Goal: Check status: Check status

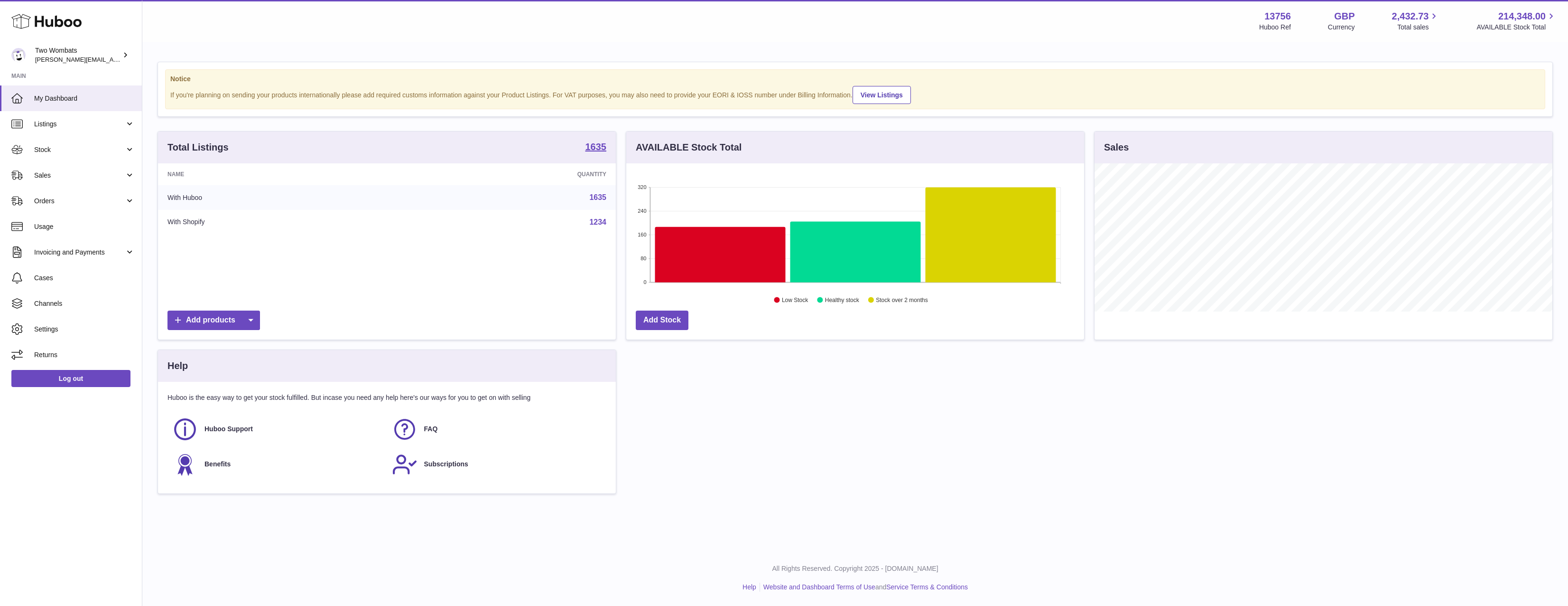
scroll to position [148, 458]
click at [50, 126] on span "Listings" at bounding box center [79, 124] width 91 height 9
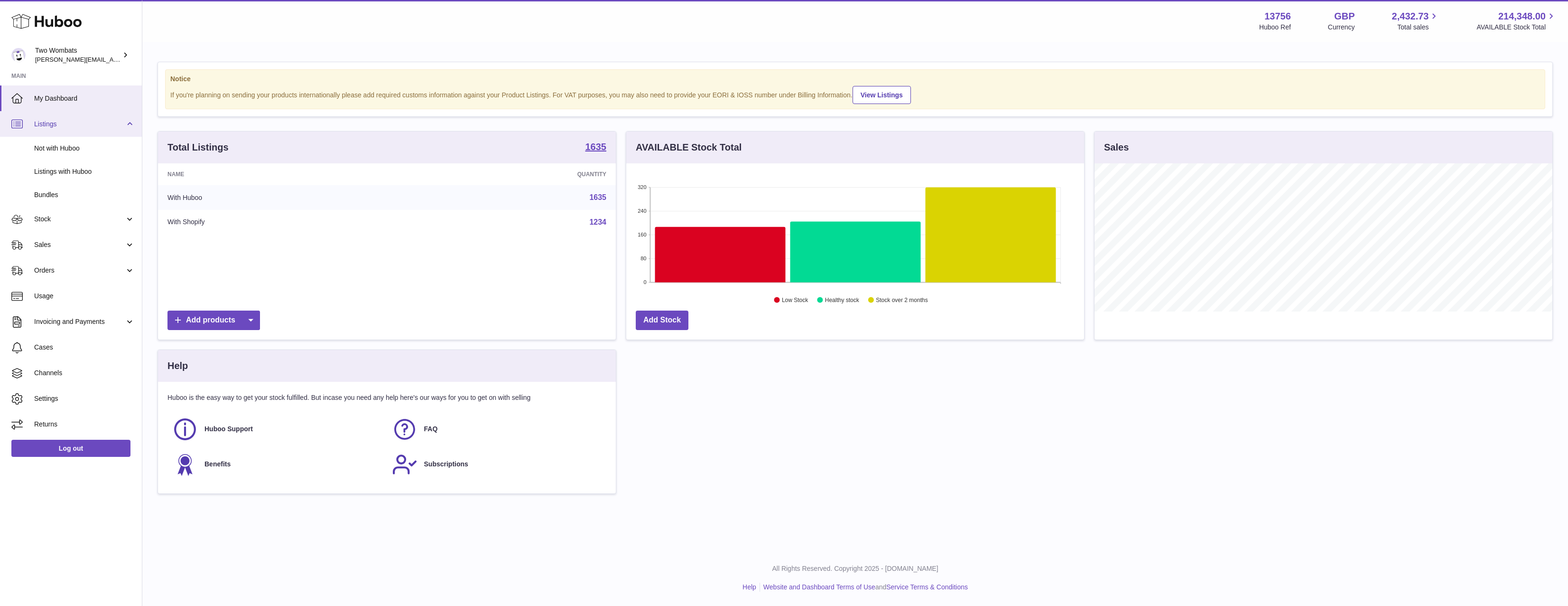
click at [50, 125] on span "Listings" at bounding box center [79, 124] width 91 height 9
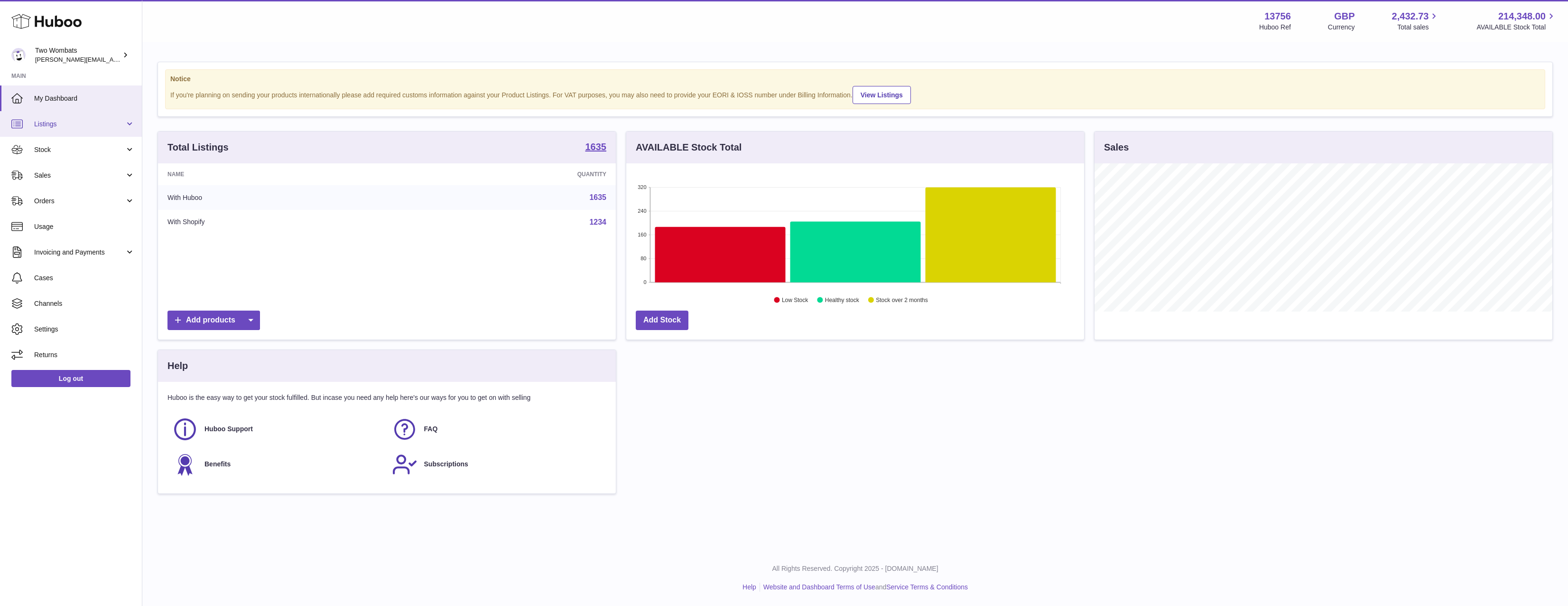
click at [50, 125] on span "Listings" at bounding box center [79, 124] width 91 height 9
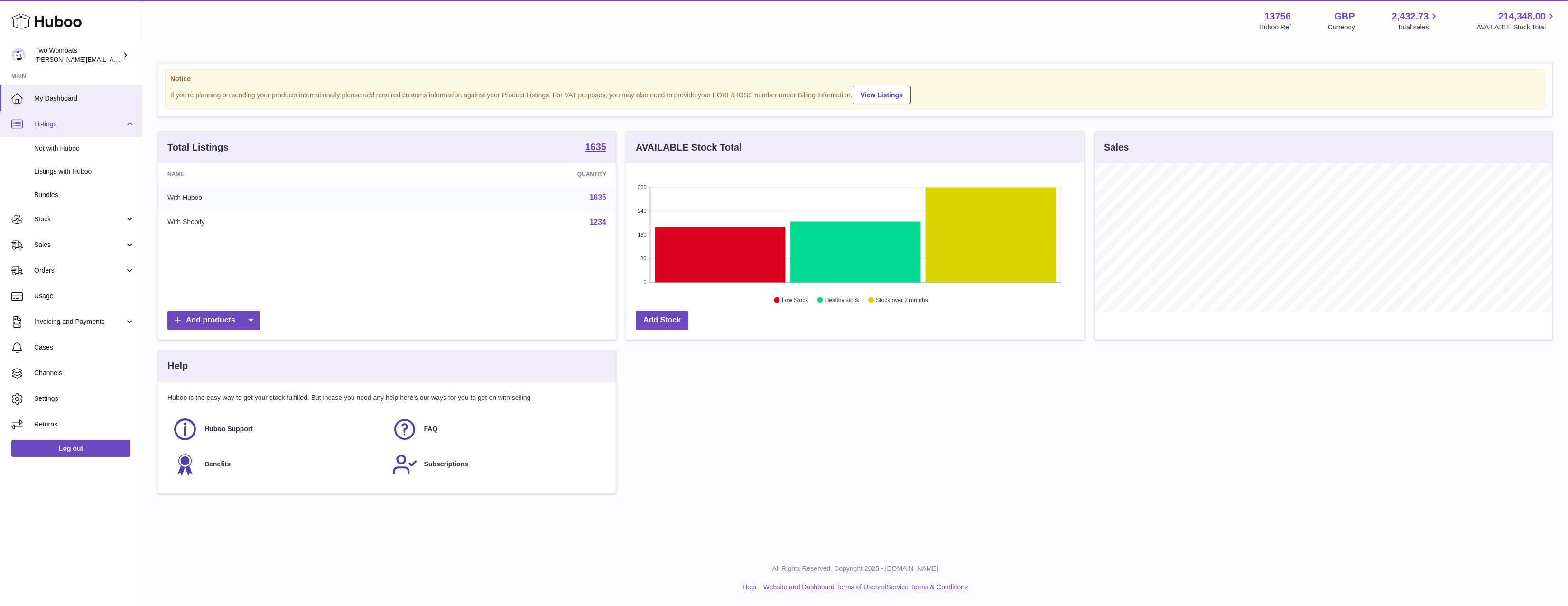
click at [50, 125] on span "Listings" at bounding box center [79, 124] width 91 height 9
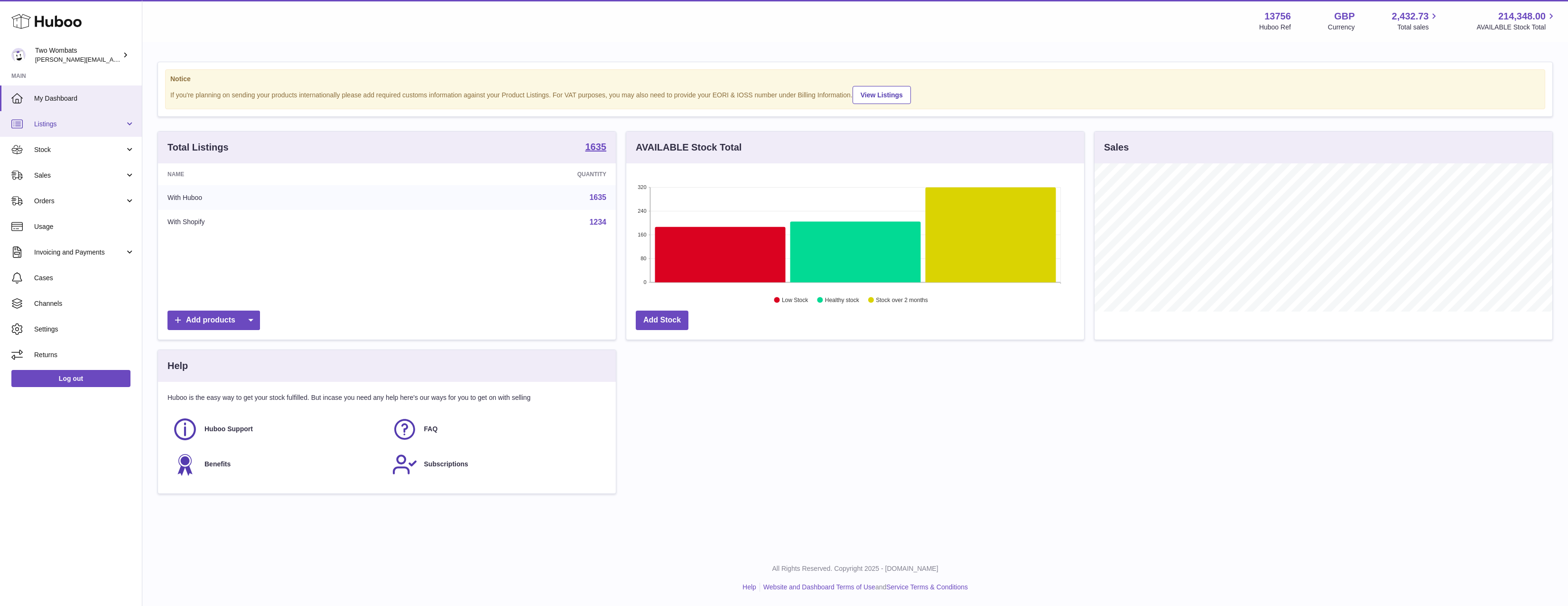
click at [59, 122] on span "Listings" at bounding box center [79, 124] width 91 height 9
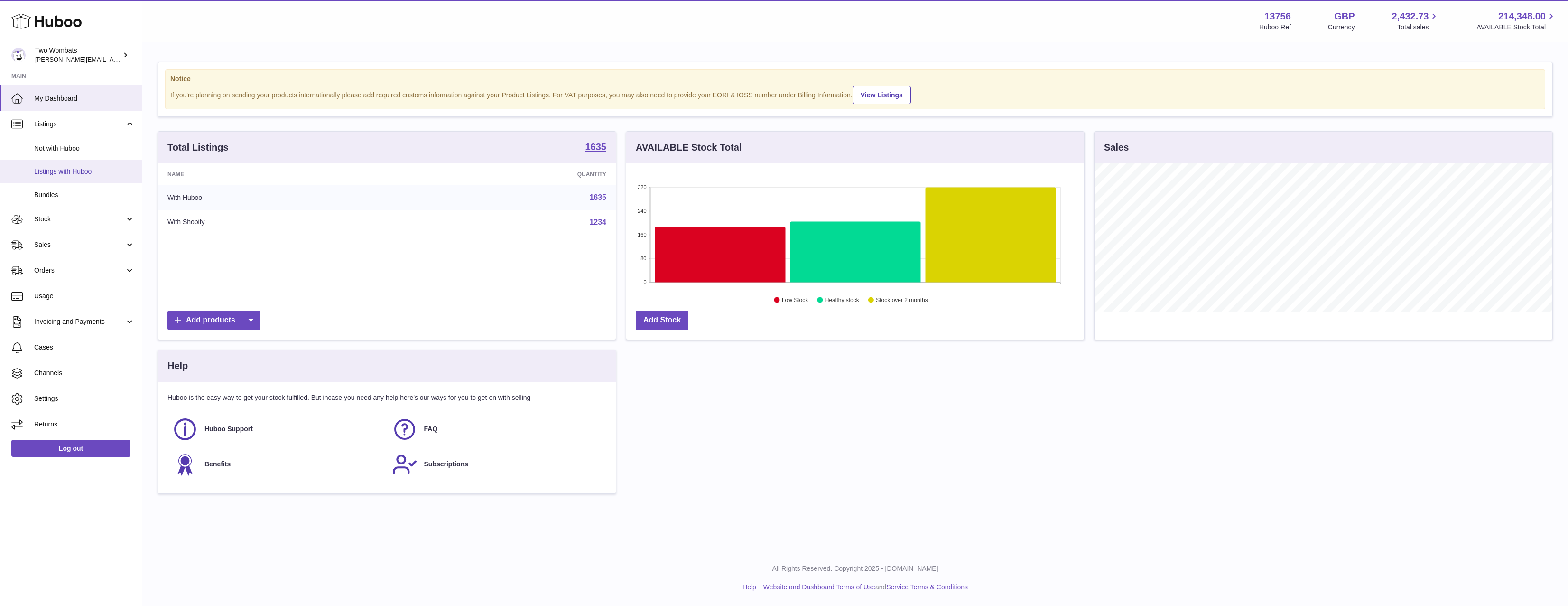
click at [87, 163] on link "Listings with Huboo" at bounding box center [70, 171] width 142 height 23
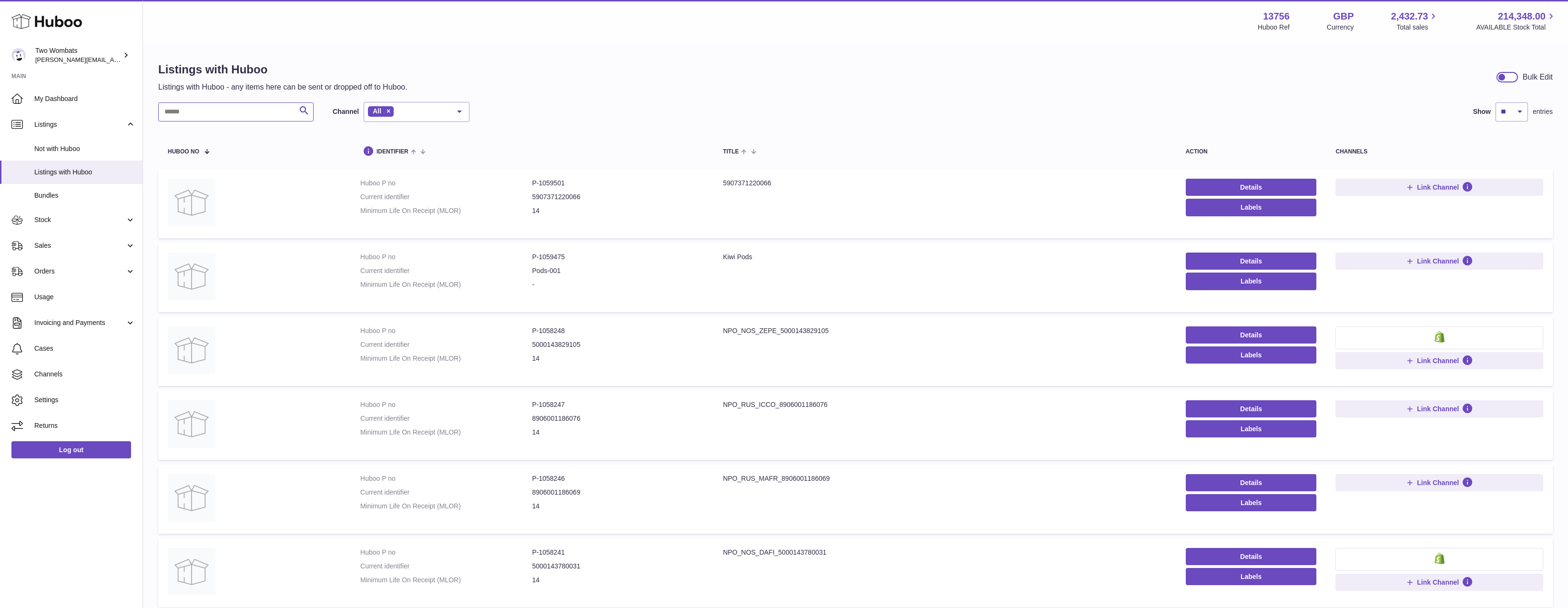
click at [241, 109] on input "text" at bounding box center [235, 111] width 155 height 19
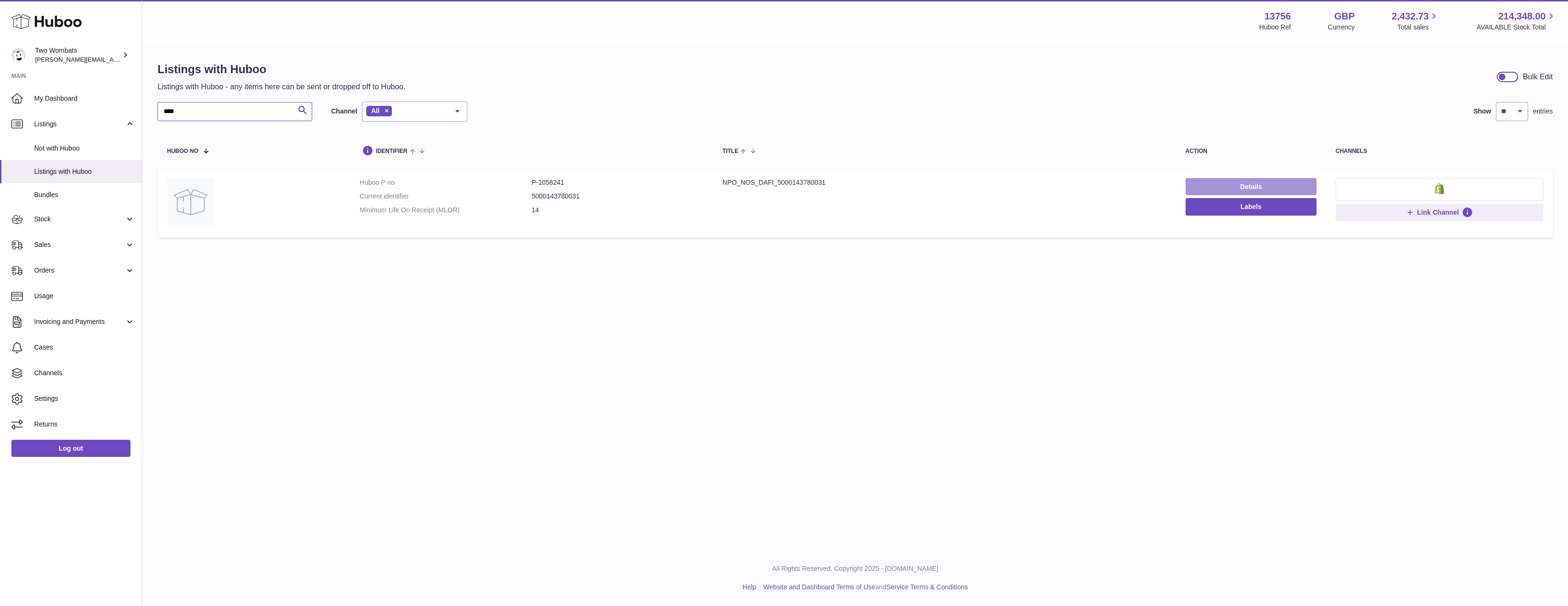
type input "****"
click at [1248, 182] on link "Details" at bounding box center [1251, 186] width 131 height 17
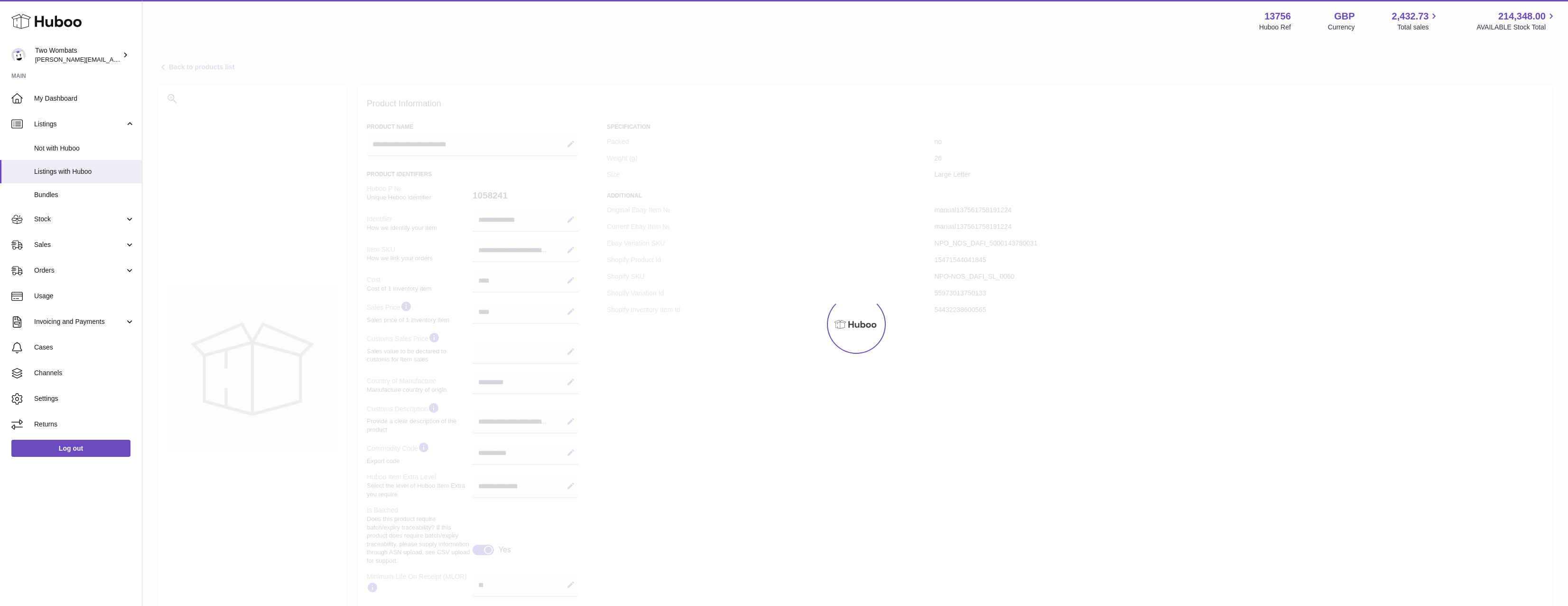
select select "***"
select select "****"
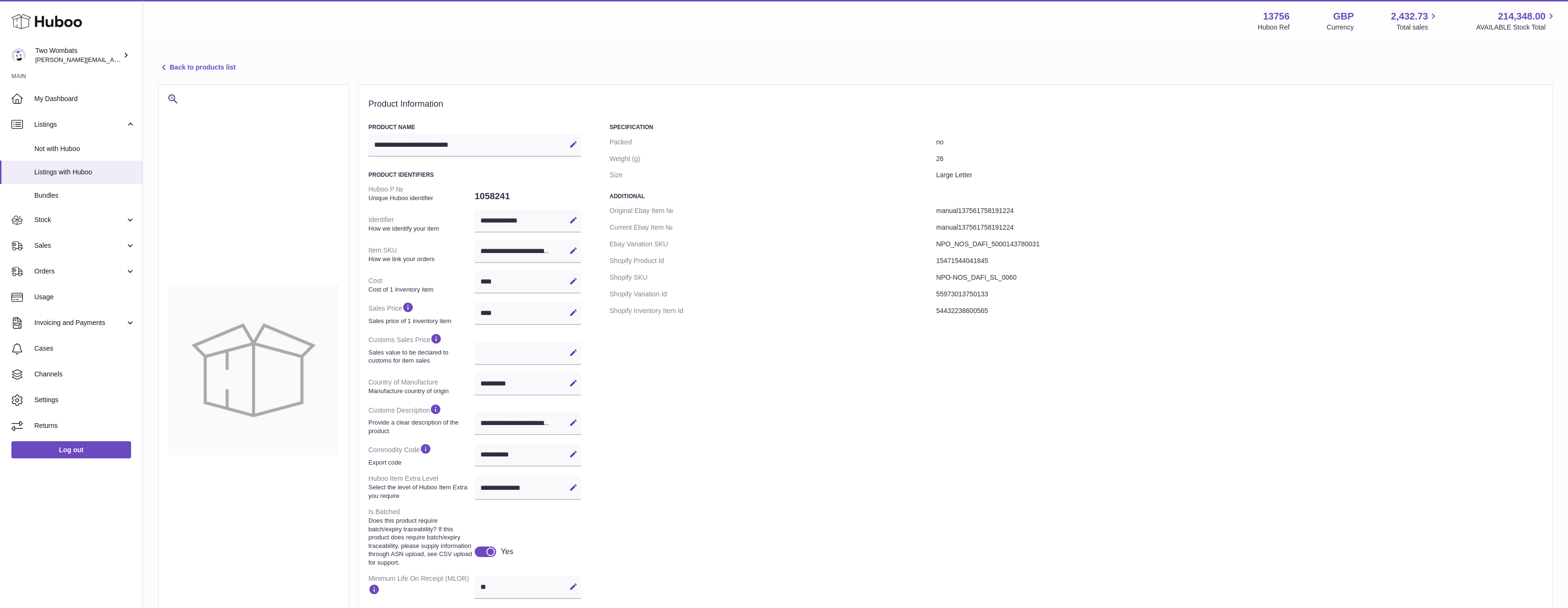
click at [500, 186] on dd "1058241" at bounding box center [528, 197] width 107 height 20
click at [499, 187] on dd "1058241" at bounding box center [528, 197] width 107 height 20
click at [494, 196] on dd "1058241" at bounding box center [528, 197] width 107 height 20
copy dd "1058241"
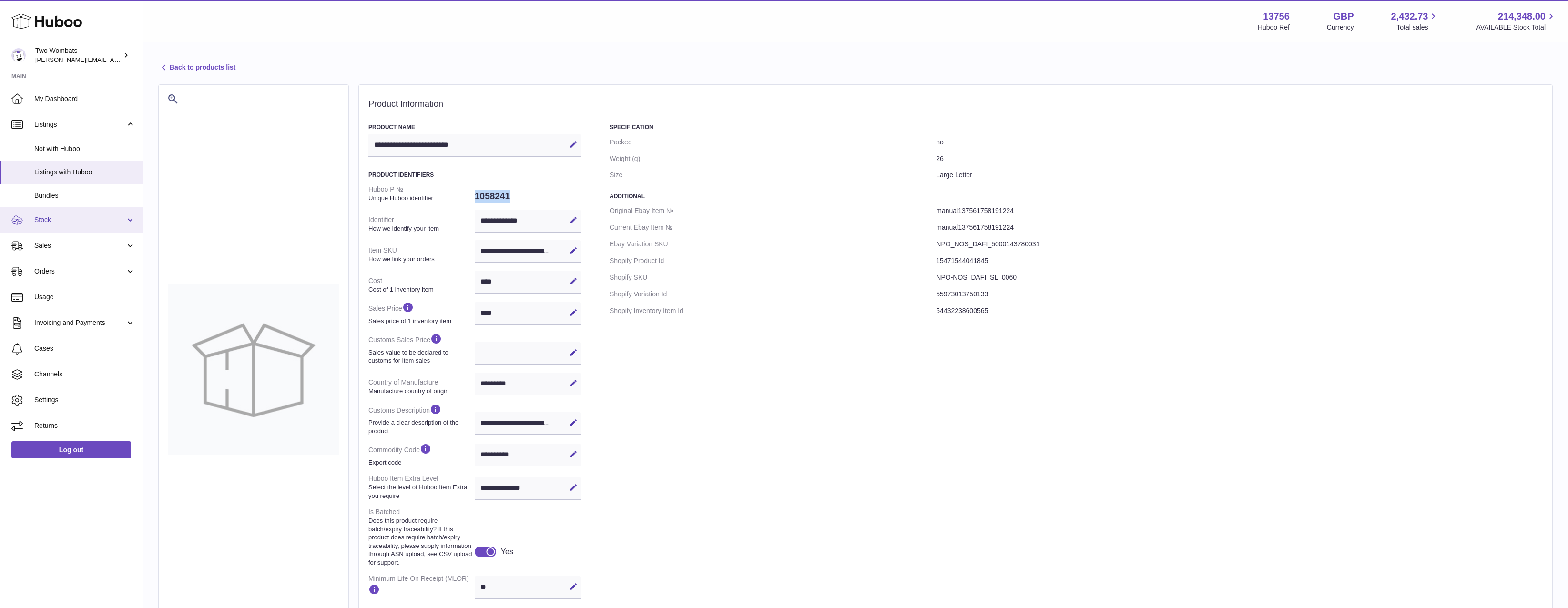
click at [67, 222] on span "Stock" at bounding box center [79, 220] width 91 height 9
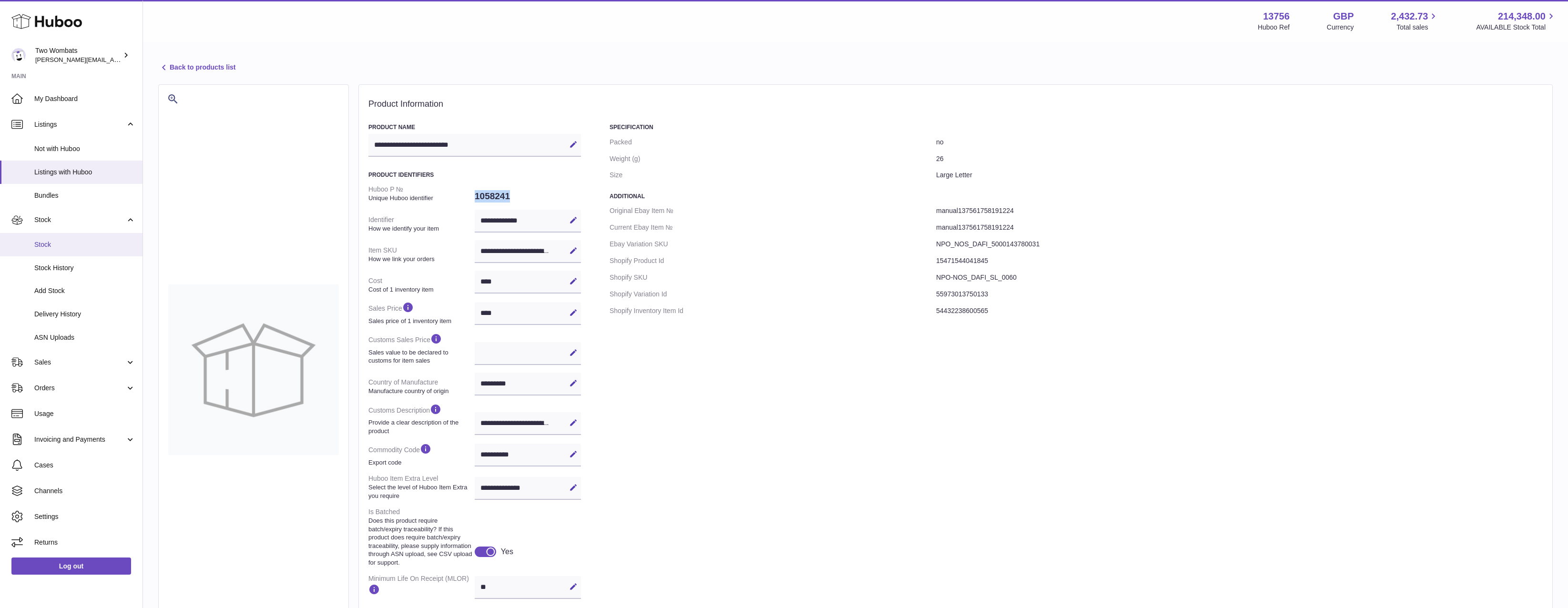
click at [70, 239] on link "Stock" at bounding box center [71, 244] width 142 height 23
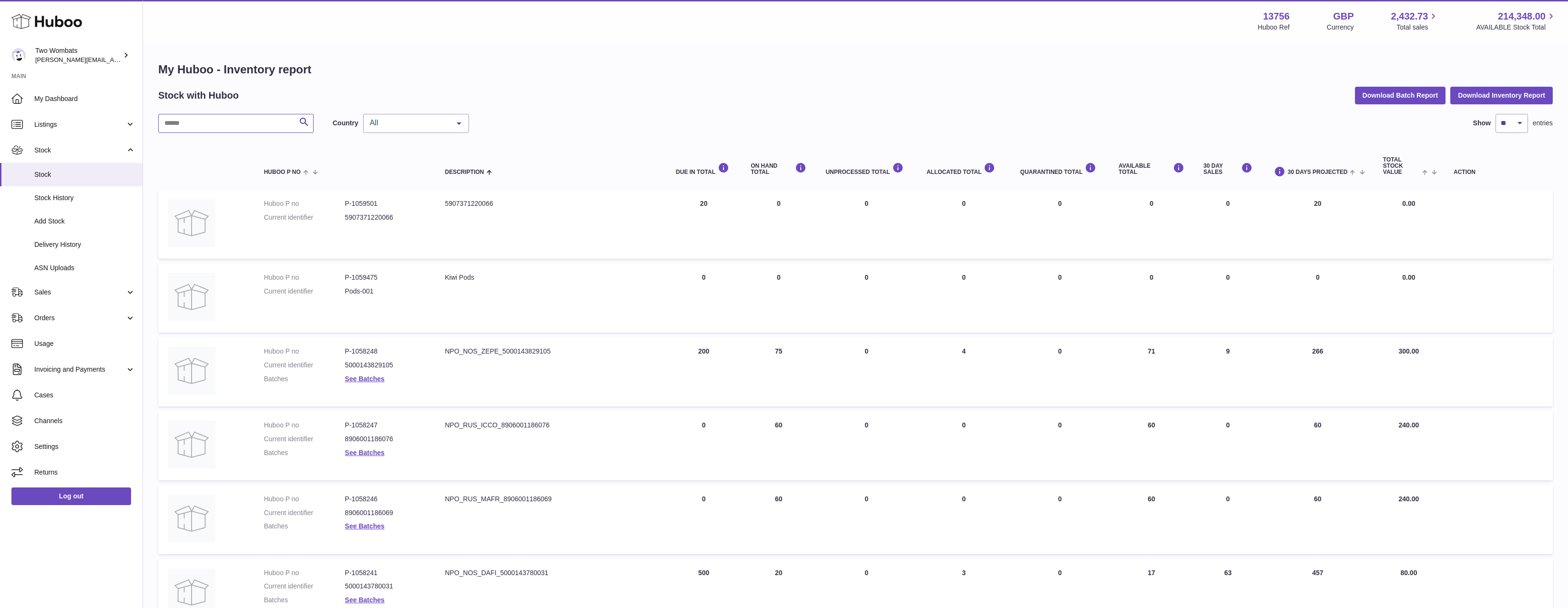
click at [214, 123] on input "text" at bounding box center [235, 123] width 155 height 19
paste input "*******"
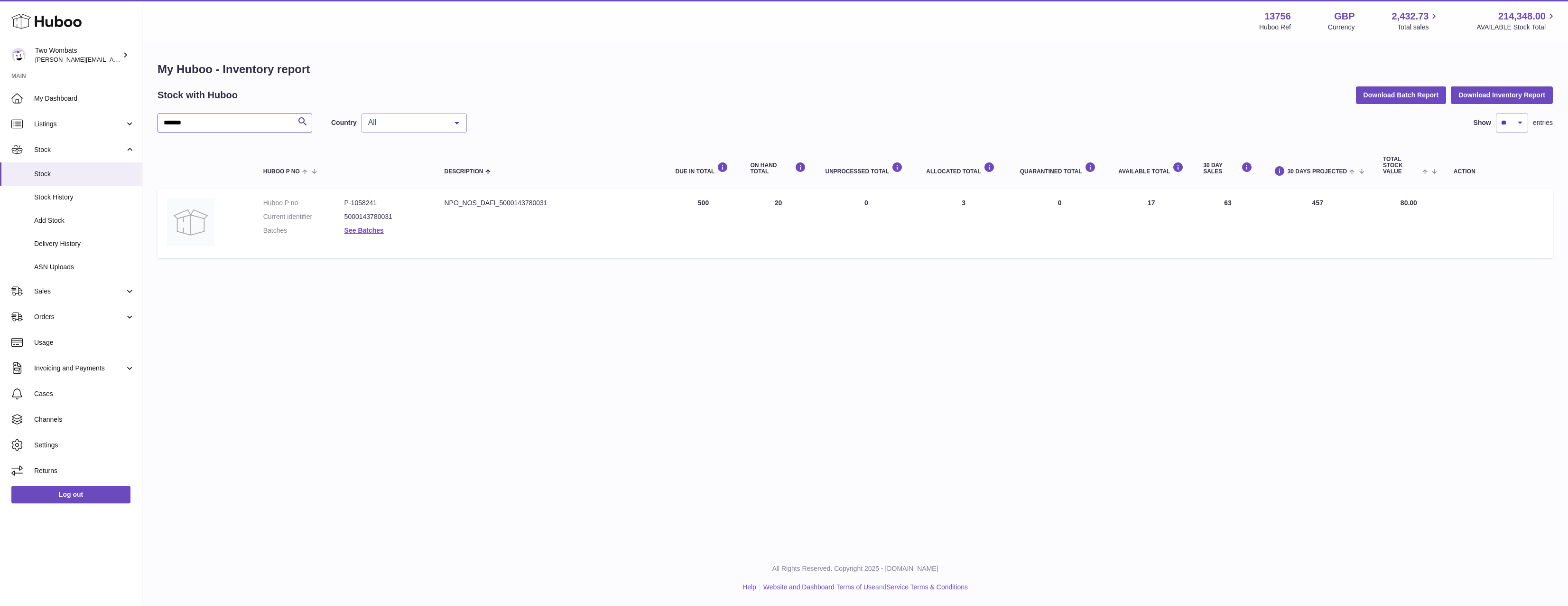
type input "*******"
drag, startPoint x: 1141, startPoint y: 210, endPoint x: 1169, endPoint y: 214, distance: 28.3
click at [1169, 214] on td "AVAILABLE Total 17" at bounding box center [1152, 222] width 85 height 69
click at [1170, 214] on td "AVAILABLE Total 17" at bounding box center [1152, 222] width 85 height 69
drag, startPoint x: 1170, startPoint y: 215, endPoint x: 1131, endPoint y: 216, distance: 39.0
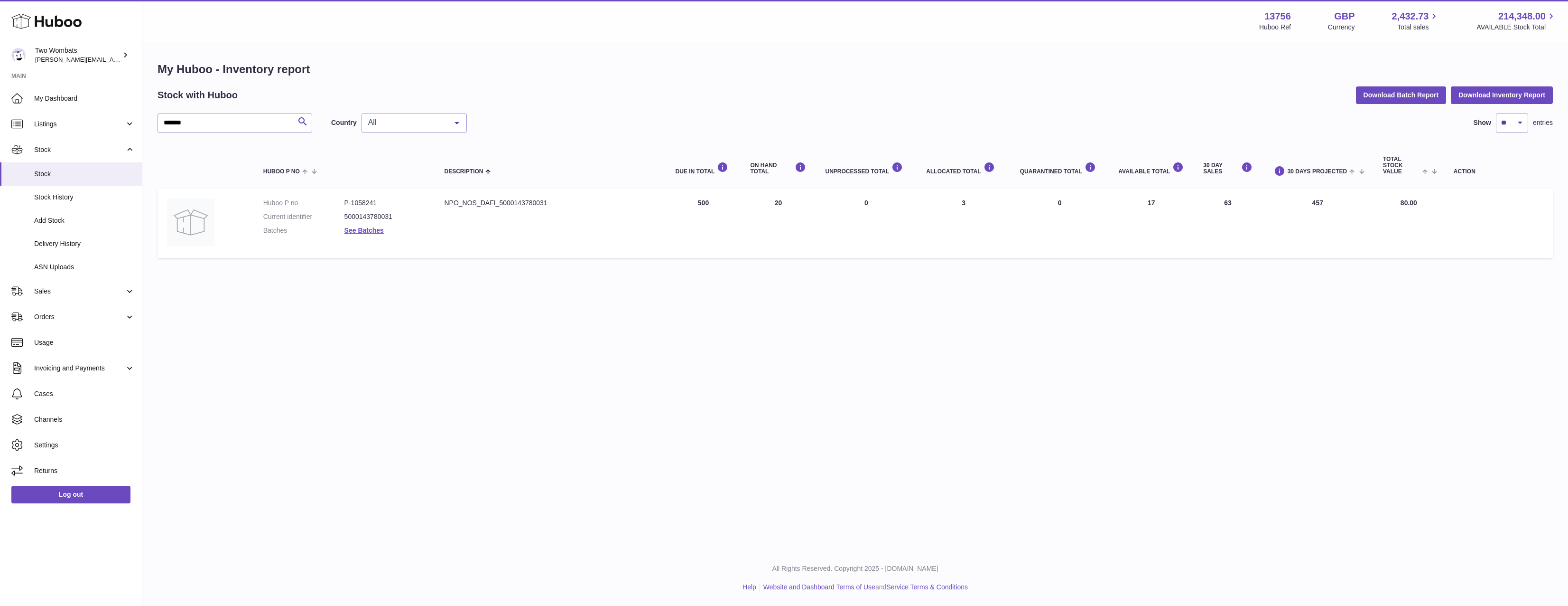
click at [1134, 216] on td "AVAILABLE Total 17" at bounding box center [1152, 222] width 85 height 69
click at [1128, 221] on td "AVAILABLE Total 17" at bounding box center [1152, 222] width 85 height 69
click at [60, 311] on link "Orders" at bounding box center [70, 317] width 142 height 26
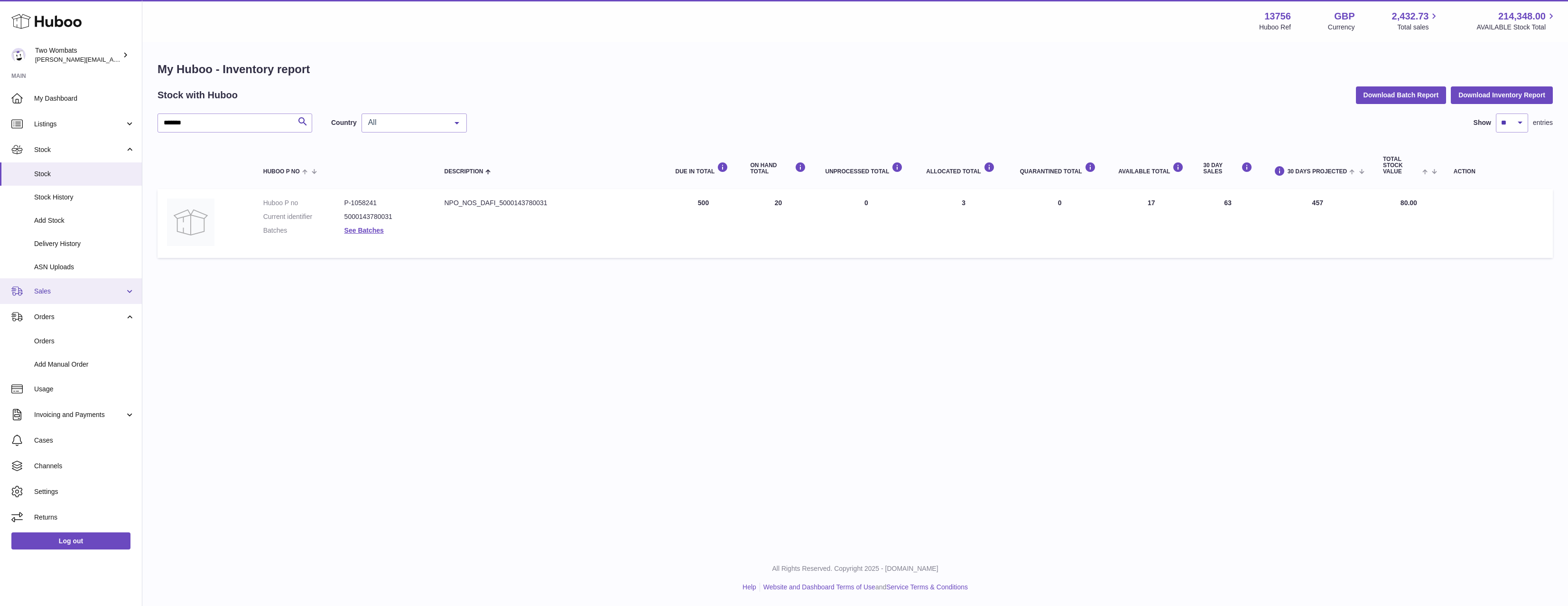
click at [67, 294] on span "Sales" at bounding box center [79, 291] width 91 height 9
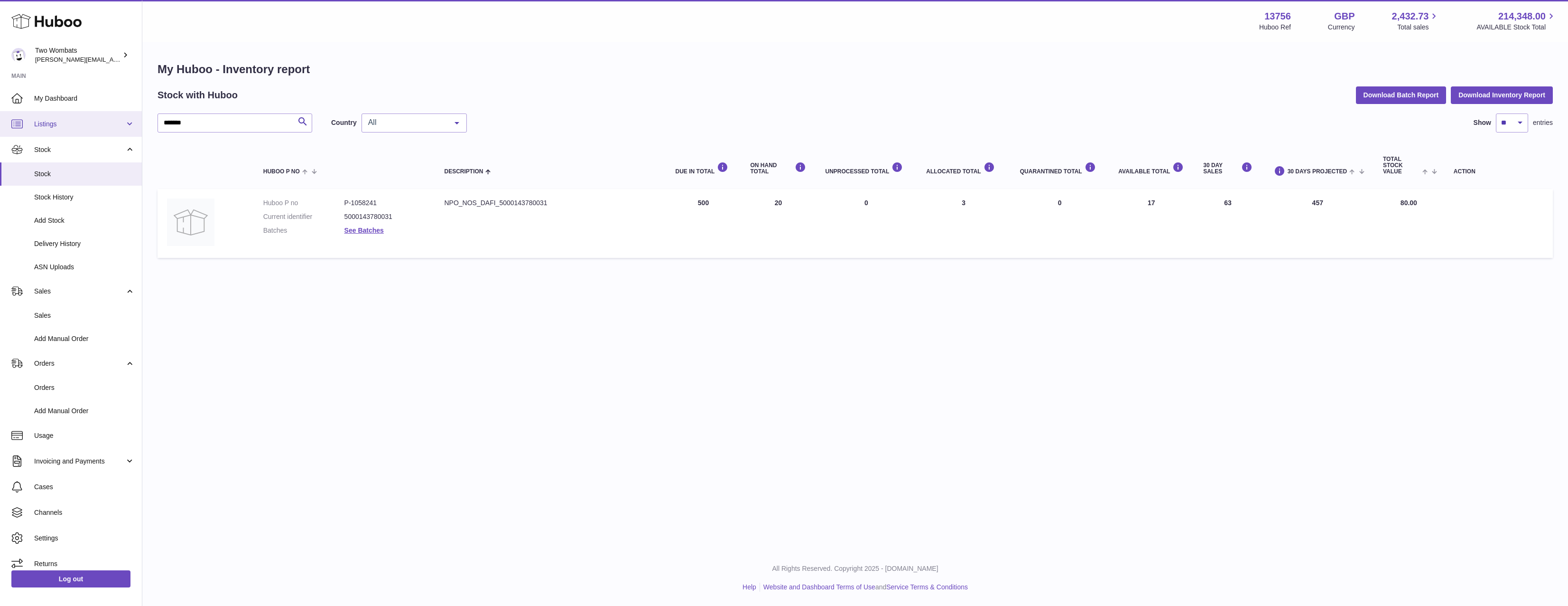
click at [72, 124] on span "Listings" at bounding box center [79, 124] width 91 height 9
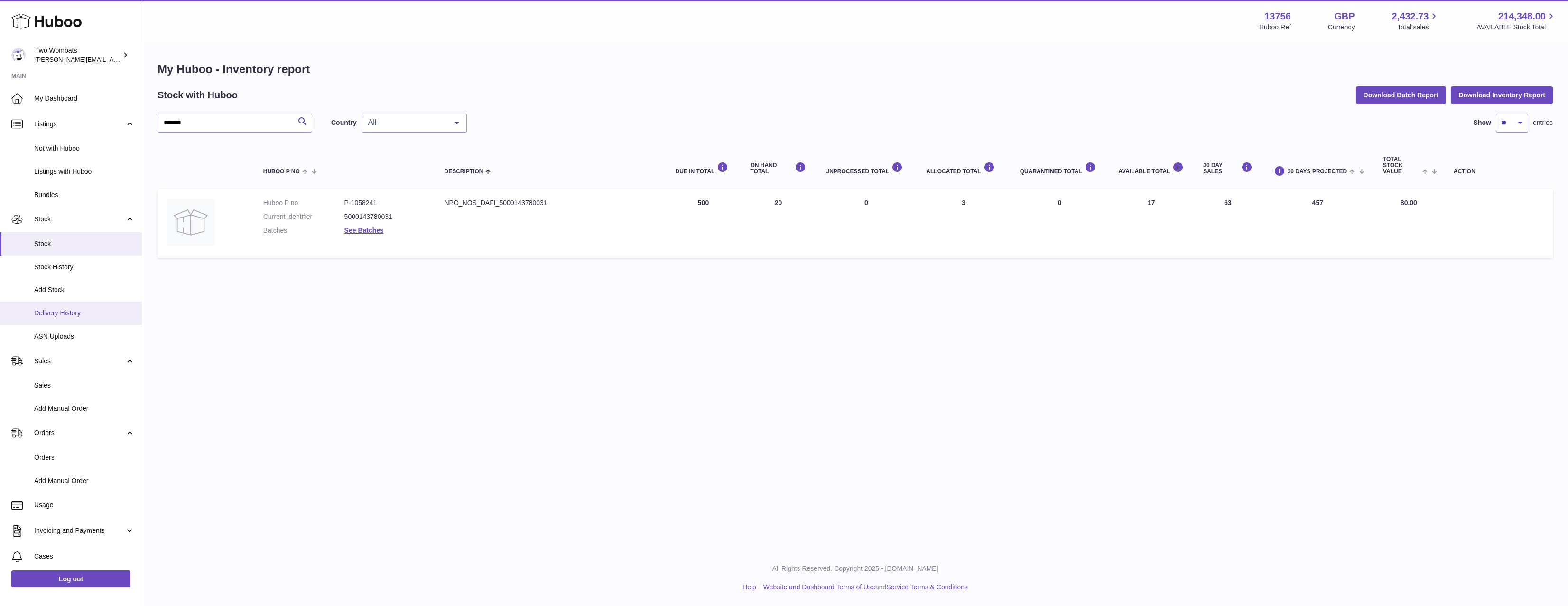
click at [60, 319] on link "Delivery History" at bounding box center [70, 312] width 142 height 23
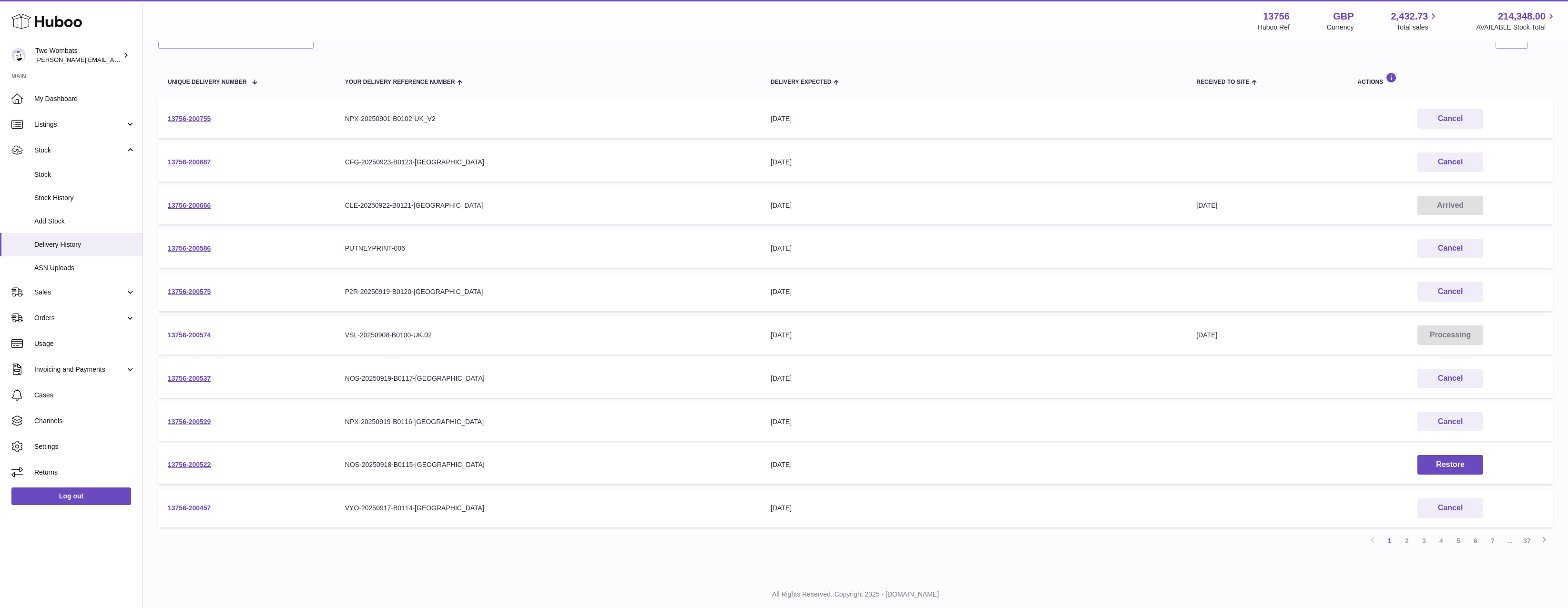
scroll to position [96, 0]
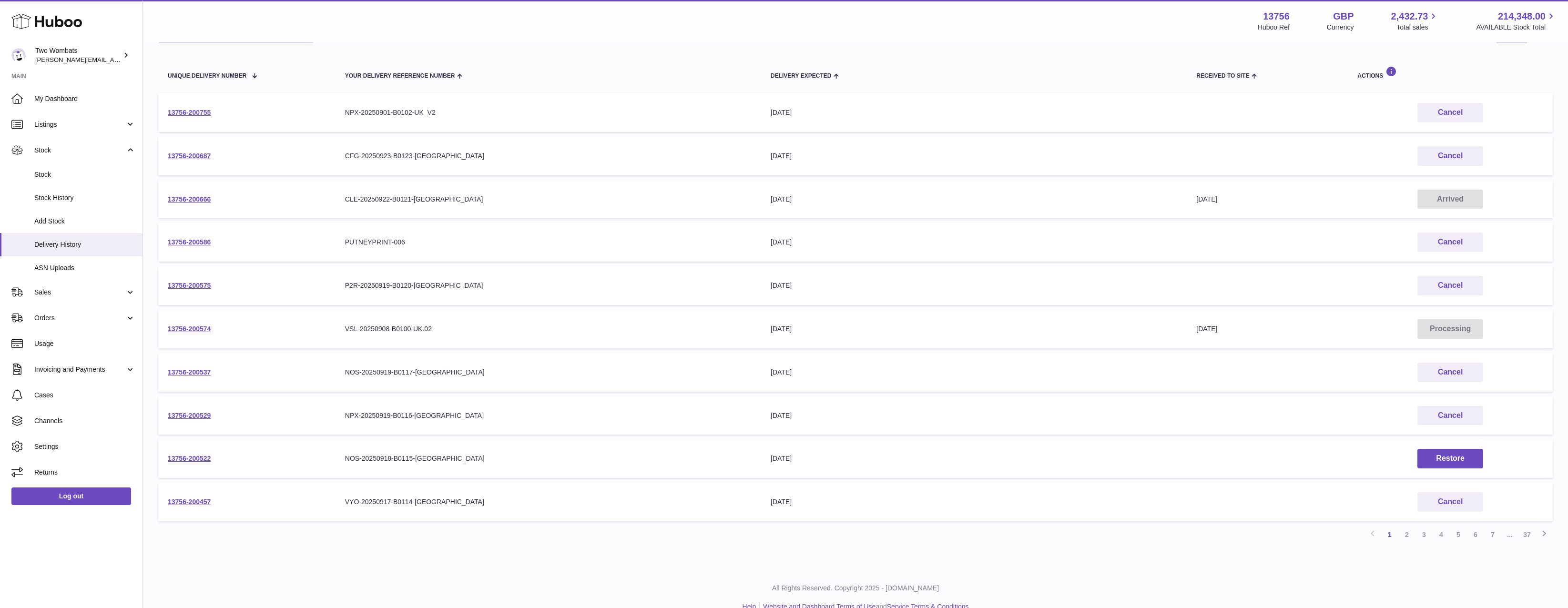
click at [199, 463] on td "13756-200522" at bounding box center [246, 458] width 177 height 39
click at [199, 459] on link "13756-200522" at bounding box center [188, 458] width 43 height 7
click at [1408, 538] on link "2" at bounding box center [1406, 534] width 17 height 17
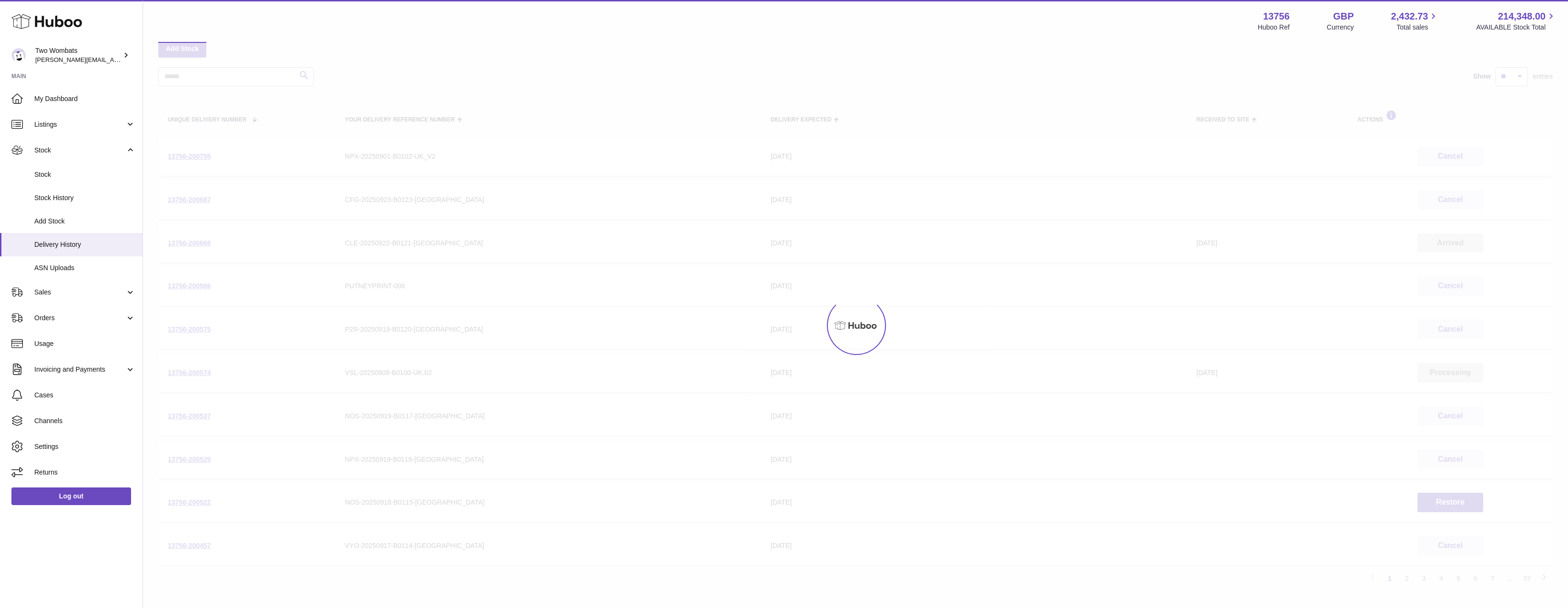
scroll to position [43, 0]
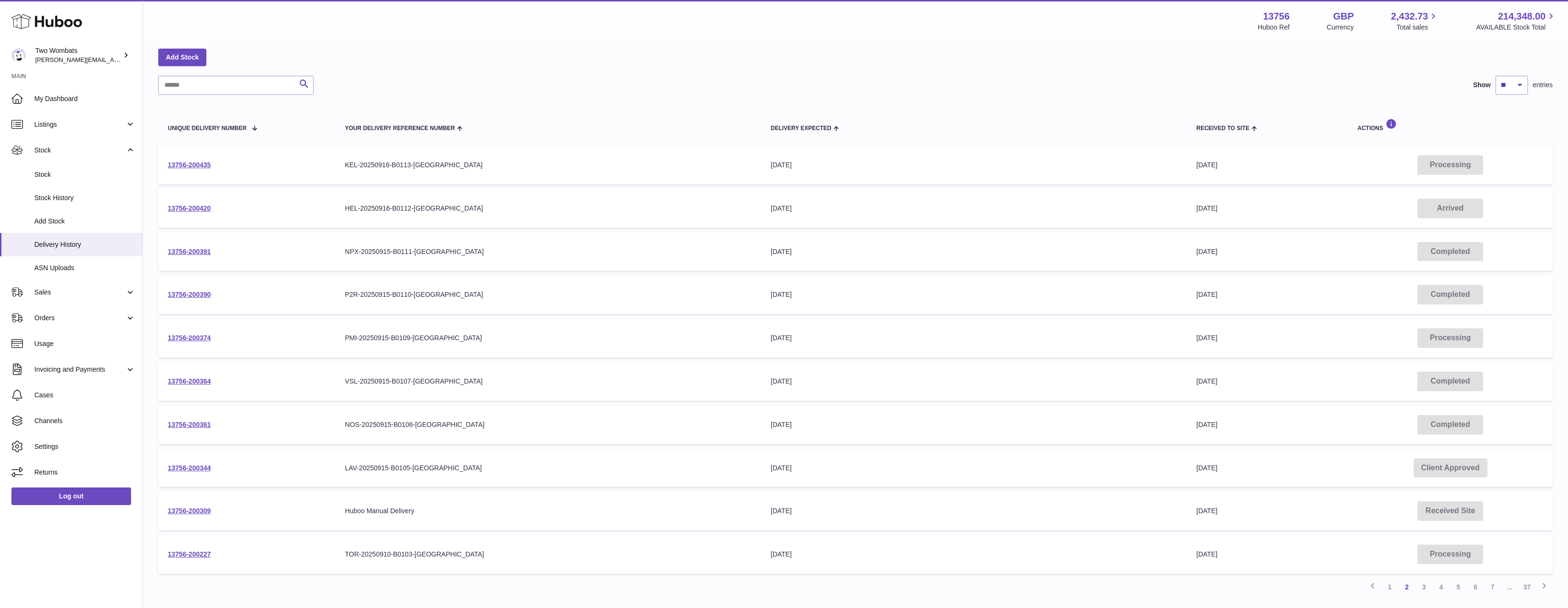
click at [1267, 457] on td "Received to Site 18th Sep 2025" at bounding box center [1267, 467] width 161 height 39
click at [210, 462] on td "13756-200344" at bounding box center [246, 467] width 177 height 39
click at [208, 470] on link "13756-200344" at bounding box center [188, 467] width 43 height 7
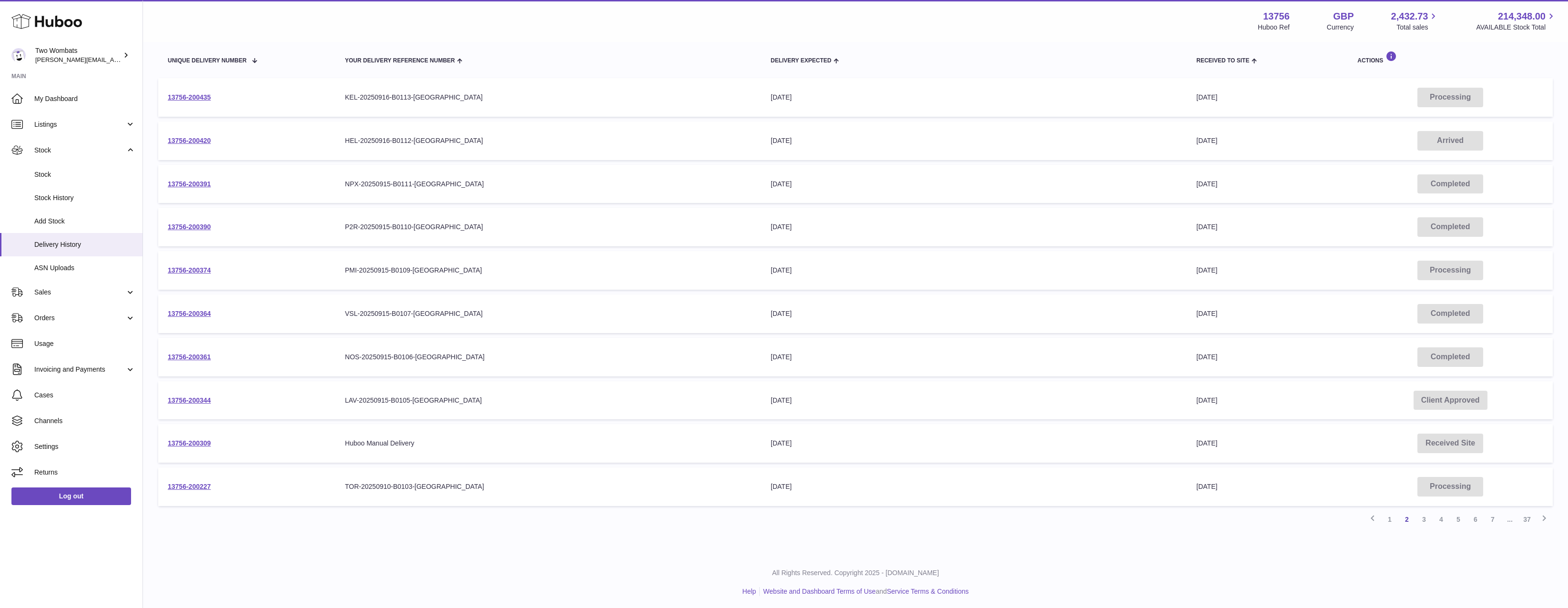
scroll to position [113, 0]
click at [1374, 522] on link "Previous" at bounding box center [1372, 516] width 17 height 17
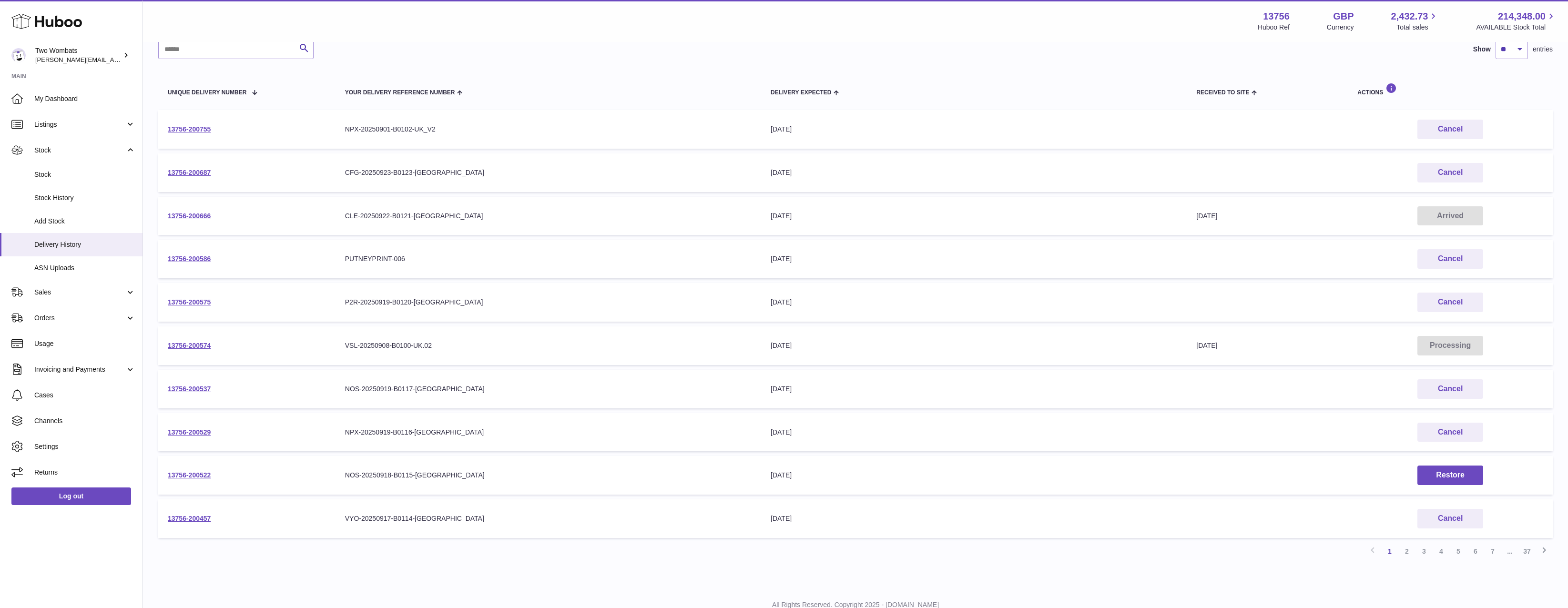
scroll to position [65, 0]
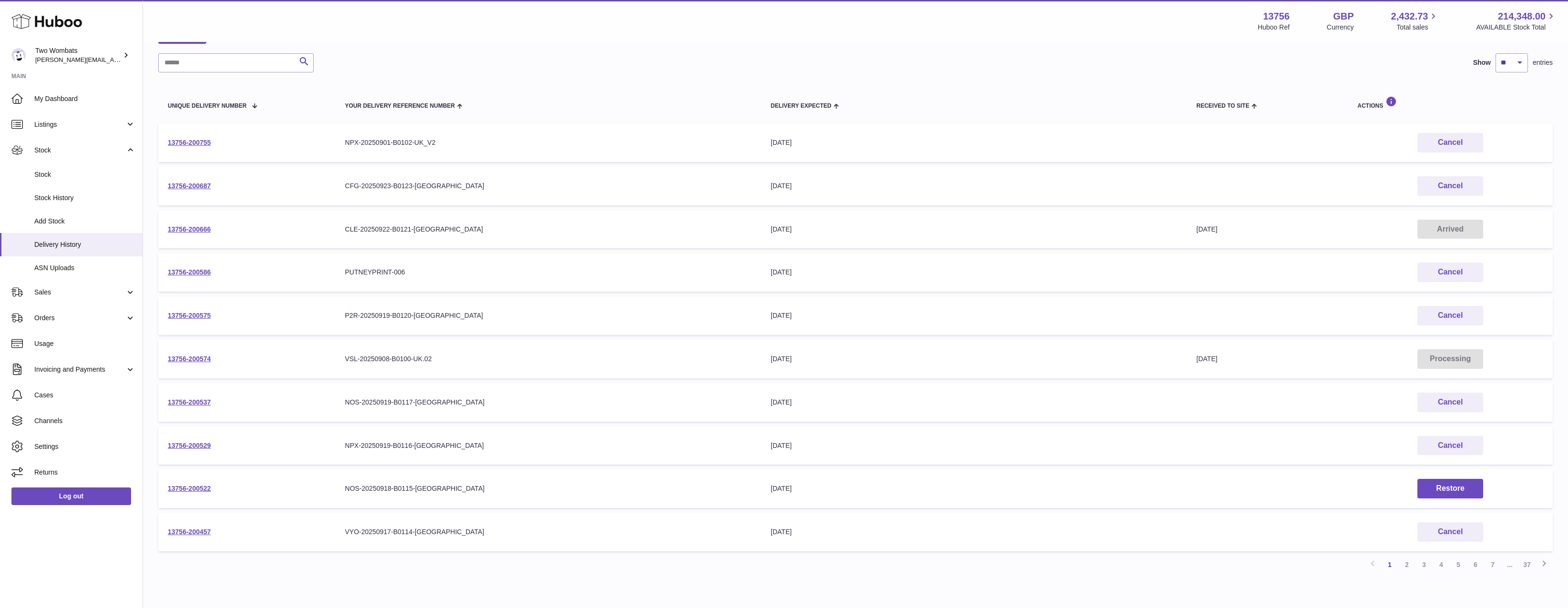
drag, startPoint x: 235, startPoint y: 396, endPoint x: 160, endPoint y: 396, distance: 75.0
click at [160, 396] on td "13756-200537" at bounding box center [246, 402] width 177 height 39
copy link "13756-200537"
click at [78, 396] on span "Cases" at bounding box center [85, 395] width 101 height 9
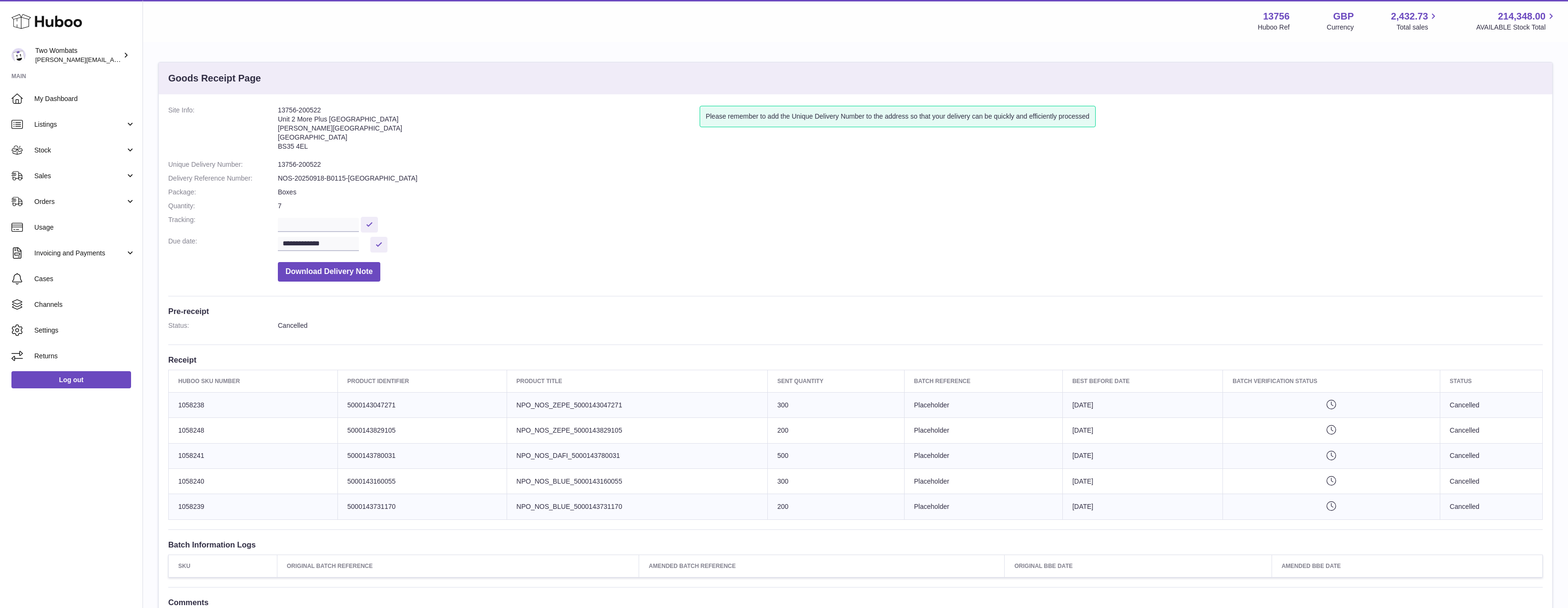
scroll to position [96, 0]
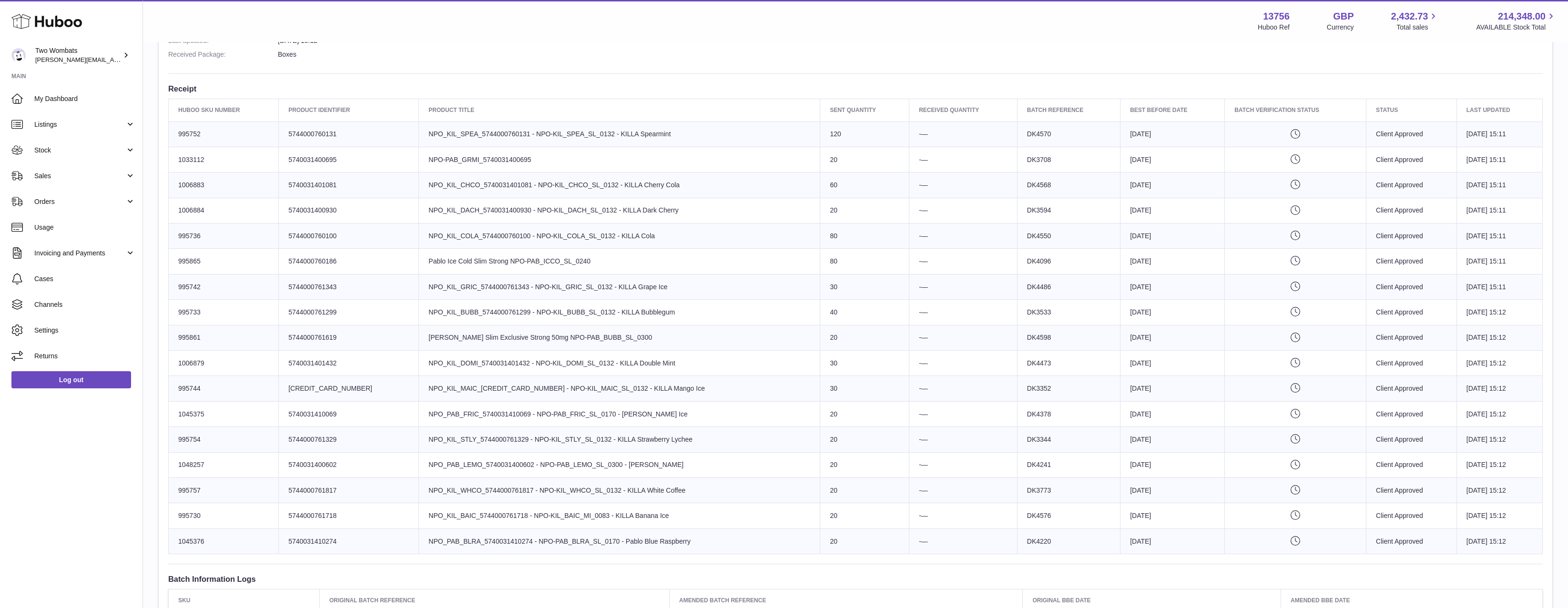
scroll to position [524, 0]
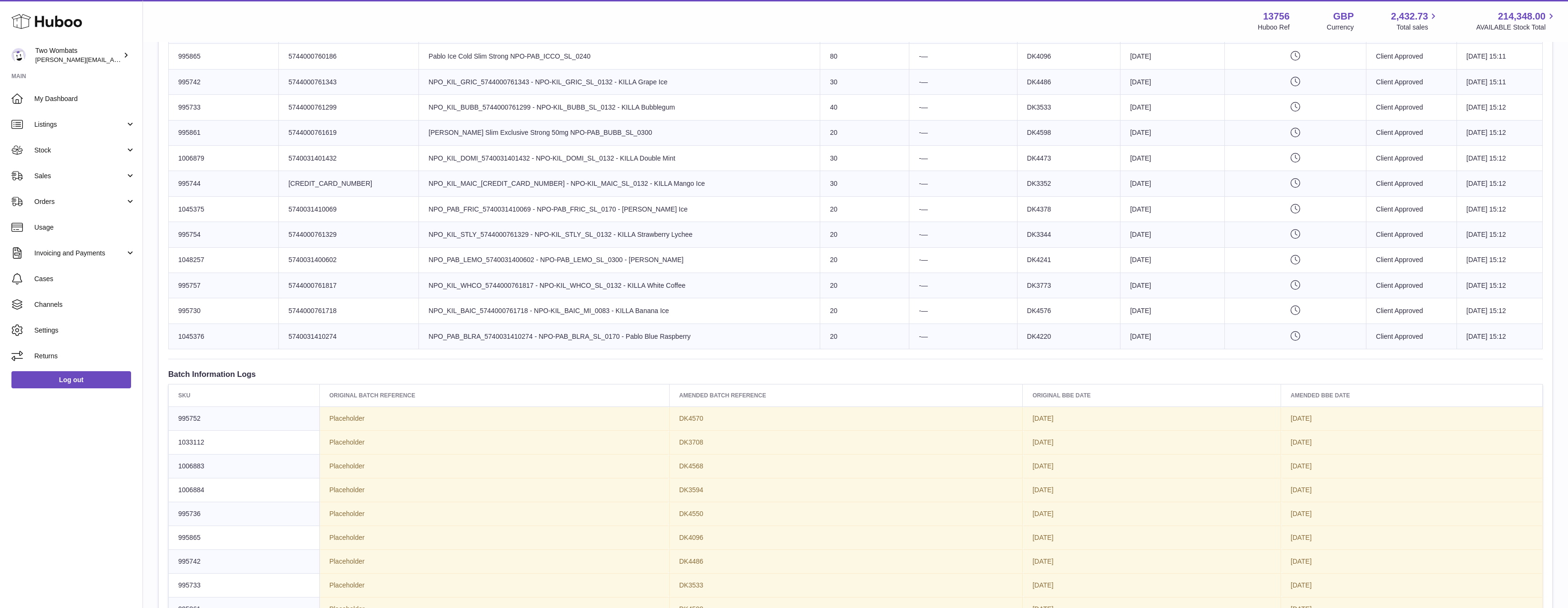
drag, startPoint x: 1007, startPoint y: 467, endPoint x: 1002, endPoint y: 458, distance: 10.3
